Goal: Task Accomplishment & Management: Manage account settings

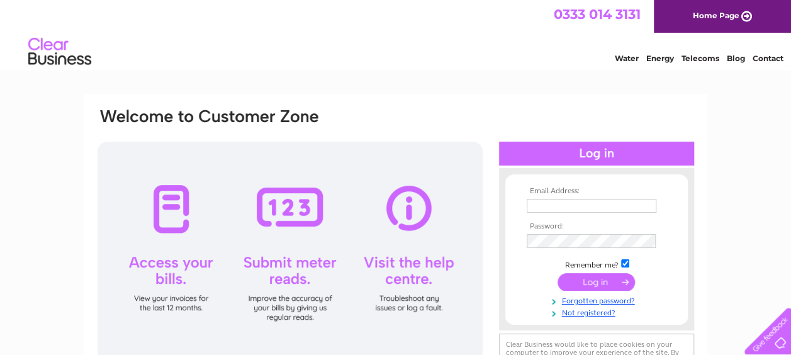
type input "[EMAIL_ADDRESS][DOMAIN_NAME]"
click at [593, 281] on input "submit" at bounding box center [596, 282] width 77 height 18
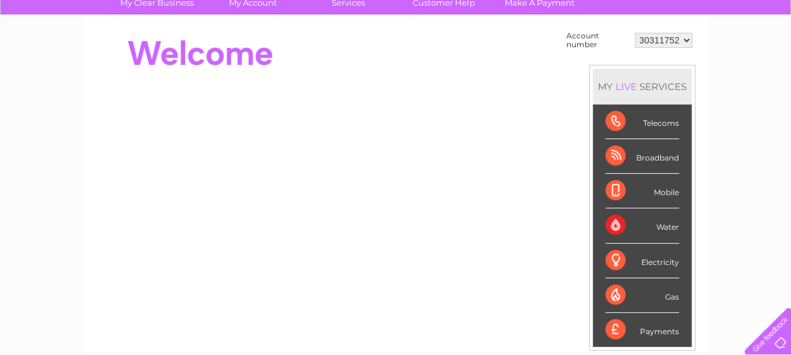
scroll to position [63, 0]
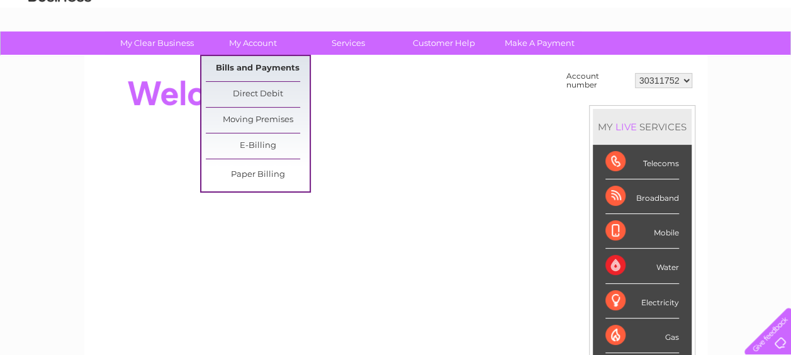
click at [252, 65] on link "Bills and Payments" at bounding box center [258, 68] width 104 height 25
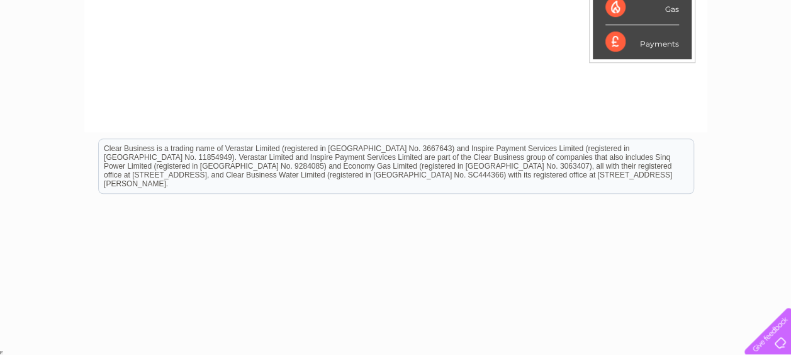
scroll to position [89, 0]
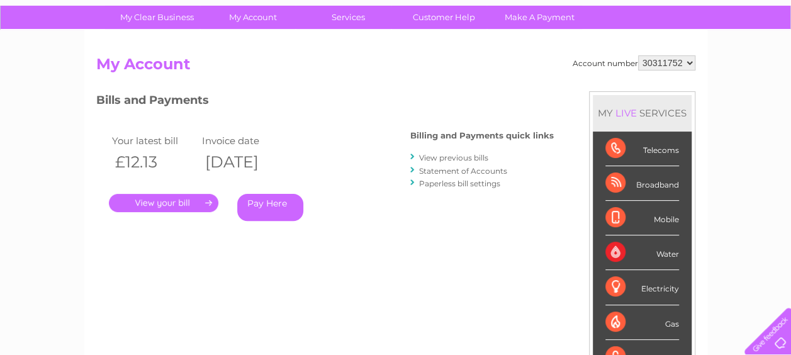
click at [188, 203] on link "." at bounding box center [163, 203] width 109 height 18
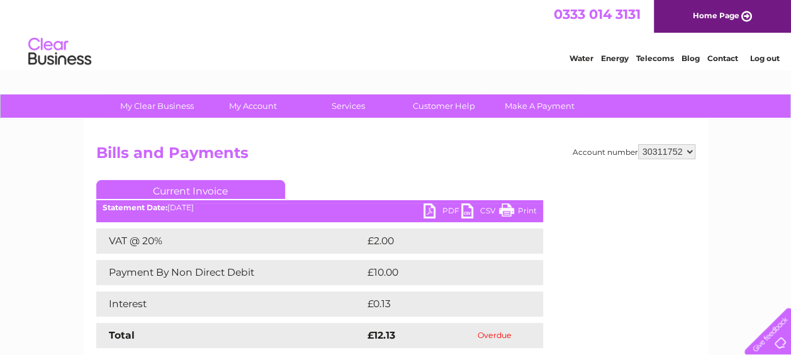
click at [429, 213] on link "PDF" at bounding box center [443, 212] width 38 height 18
